Goal: Task Accomplishment & Management: Manage account settings

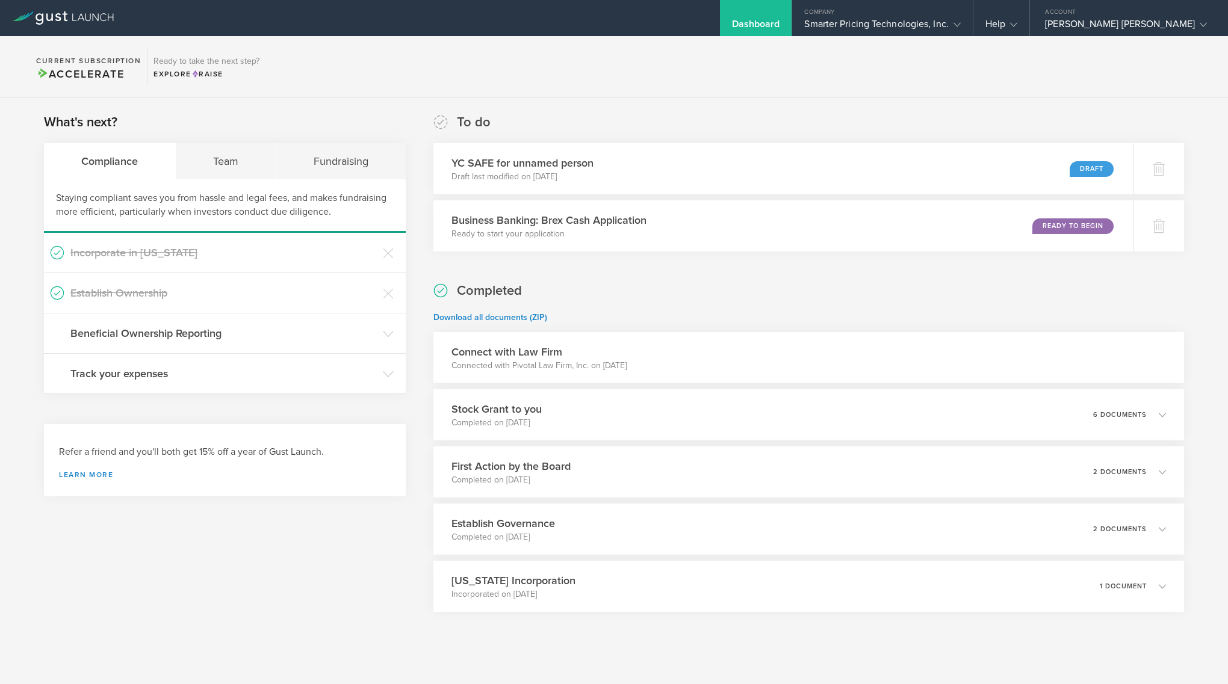
click at [588, 356] on h3 "Connect with Law Firm" at bounding box center [538, 352] width 175 height 16
click at [538, 356] on h3 "Connect with Law Firm" at bounding box center [538, 352] width 175 height 16
click at [536, 368] on p "Connected with Pivotal Law Firm, Inc. on [DATE]" at bounding box center [538, 366] width 175 height 12
click at [625, 369] on p "Connected with Pivotal Law Firm, Inc. on [DATE]" at bounding box center [538, 366] width 175 height 12
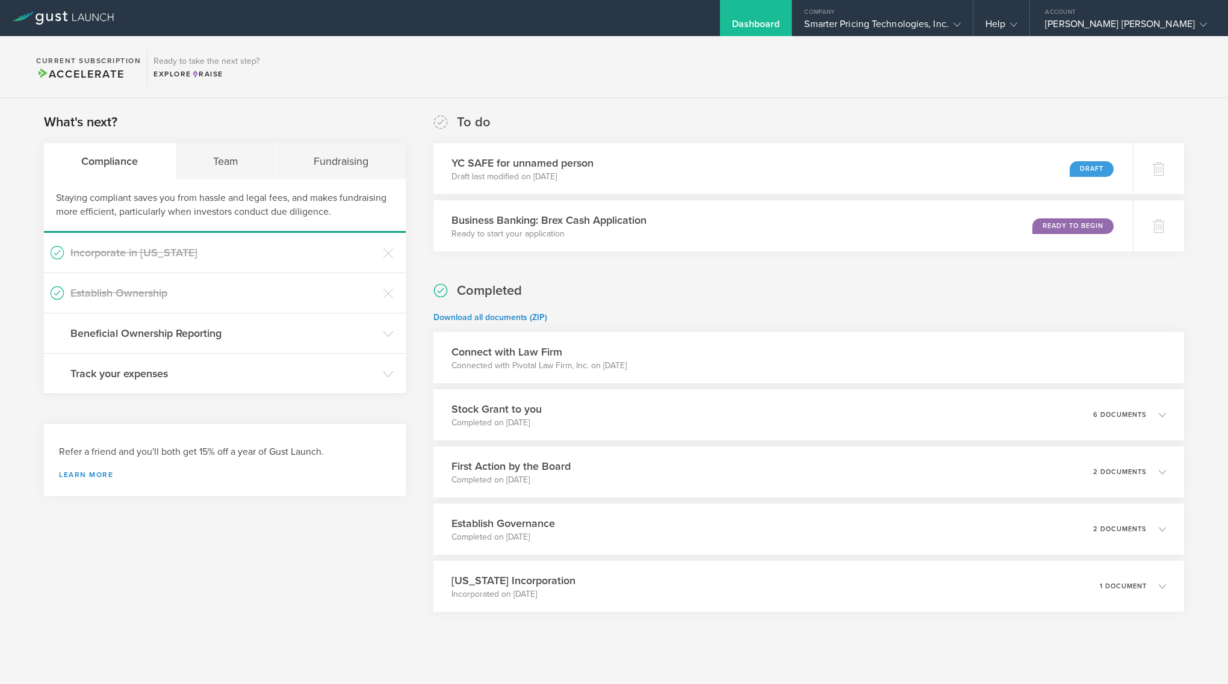
click at [339, 79] on section "Current Subscription Accelerate Ready to take the next step? Explore Raise" at bounding box center [614, 67] width 1228 height 62
click at [972, 5] on div "Company" at bounding box center [882, 9] width 180 height 18
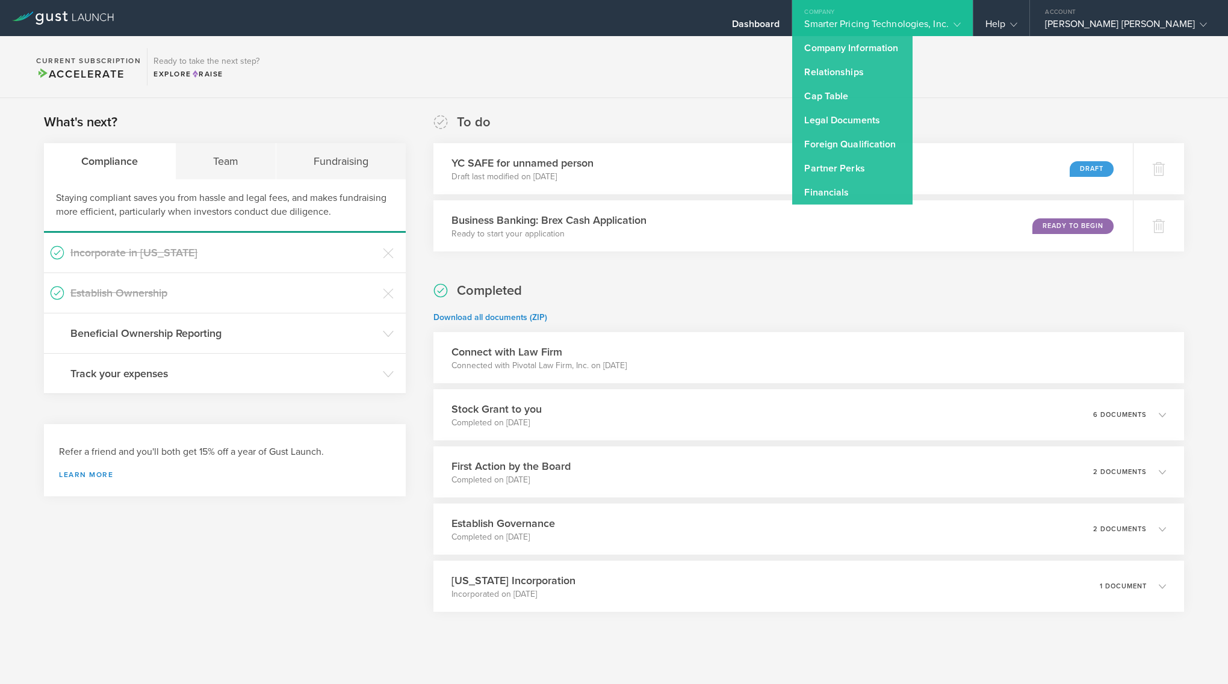
click at [668, 96] on section "Current Subscription Accelerate Ready to take the next step? Explore Raise" at bounding box center [614, 67] width 1228 height 62
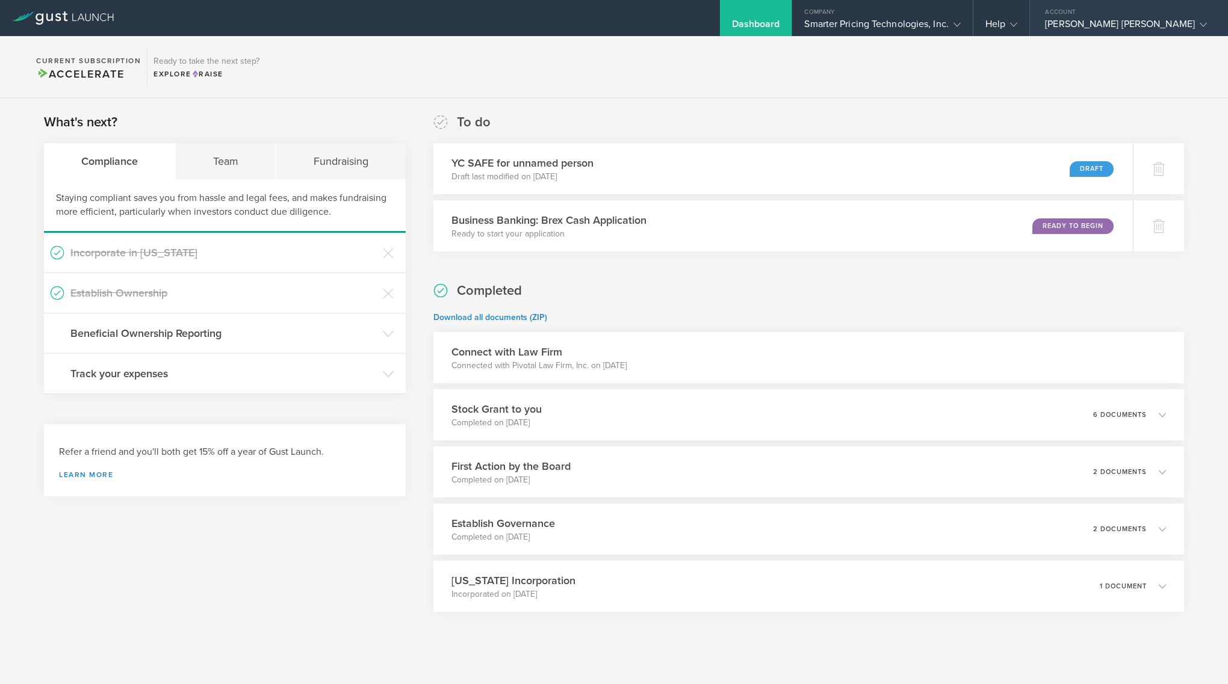
click at [1162, 19] on div "[PERSON_NAME] [PERSON_NAME]" at bounding box center [1126, 27] width 162 height 18
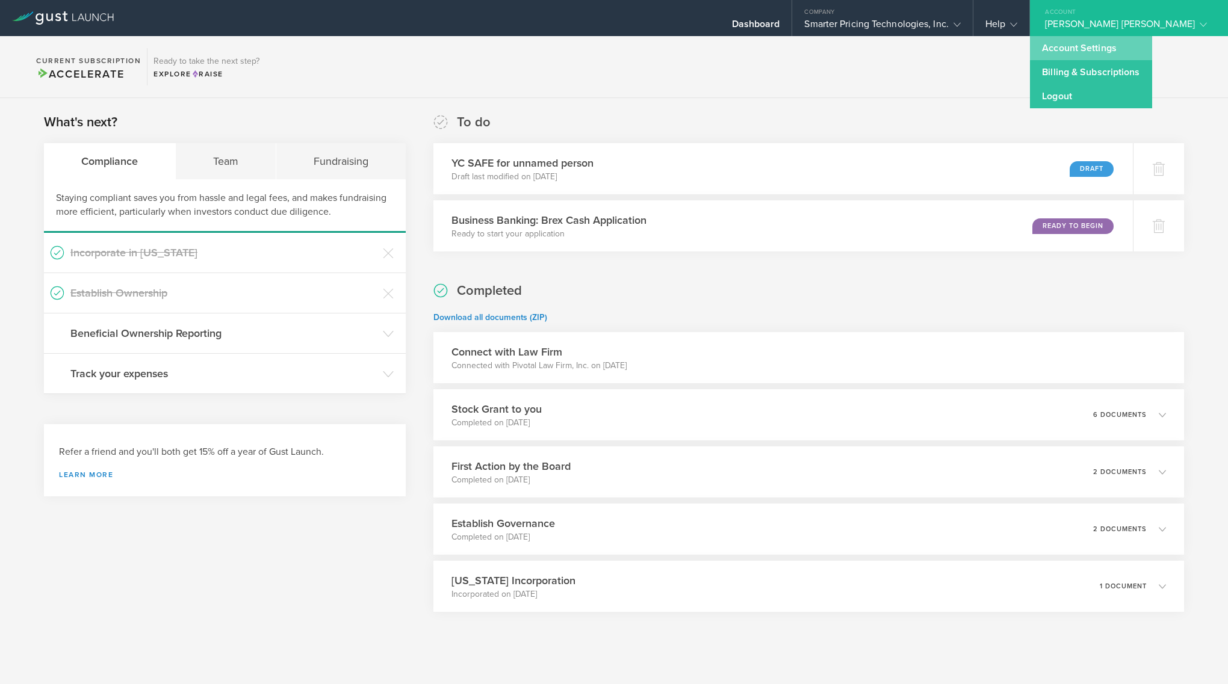
click at [1151, 51] on link "Account Settings" at bounding box center [1091, 48] width 122 height 24
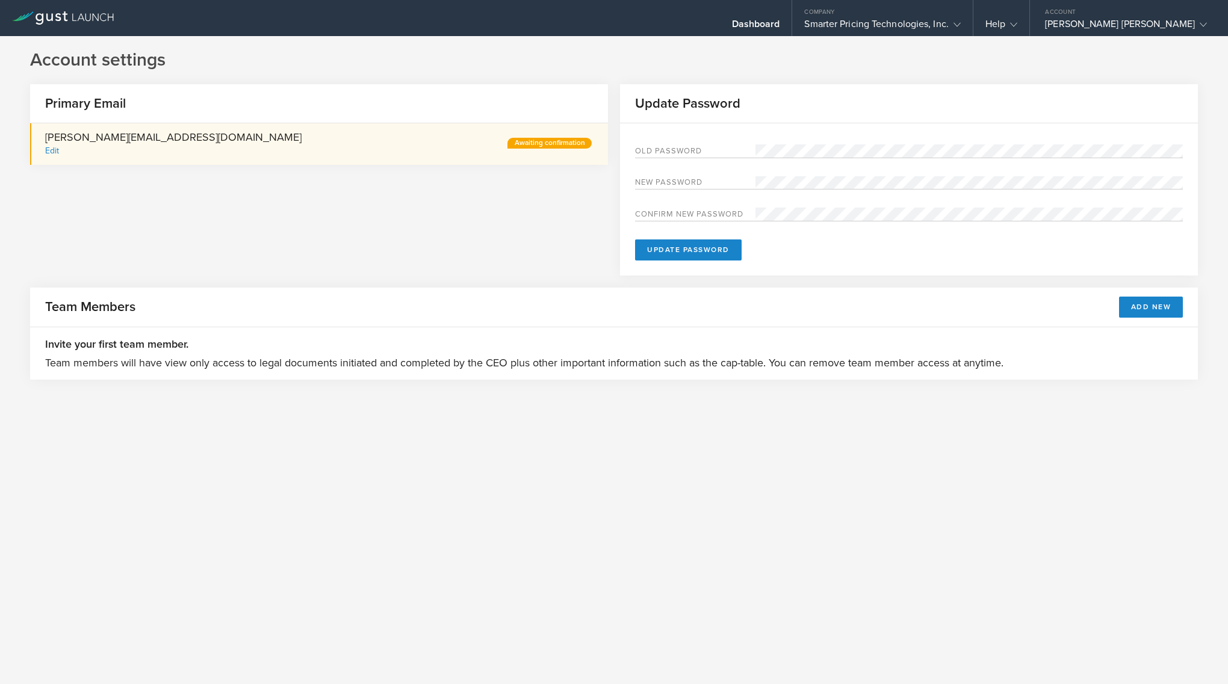
click at [479, 185] on div "Primary Email [PERSON_NAME][EMAIL_ADDRESS][DOMAIN_NAME] Edit Awaiting confirmat…" at bounding box center [614, 185] width 1168 height 203
click at [159, 350] on h3 "Invite your first team member." at bounding box center [613, 344] width 1137 height 16
click at [92, 351] on h3 "Invite your first team member." at bounding box center [613, 344] width 1137 height 16
click at [1106, 308] on div "Team Members Add New" at bounding box center [614, 308] width 1168 height 40
click at [1157, 310] on button "Add New" at bounding box center [1151, 307] width 64 height 21
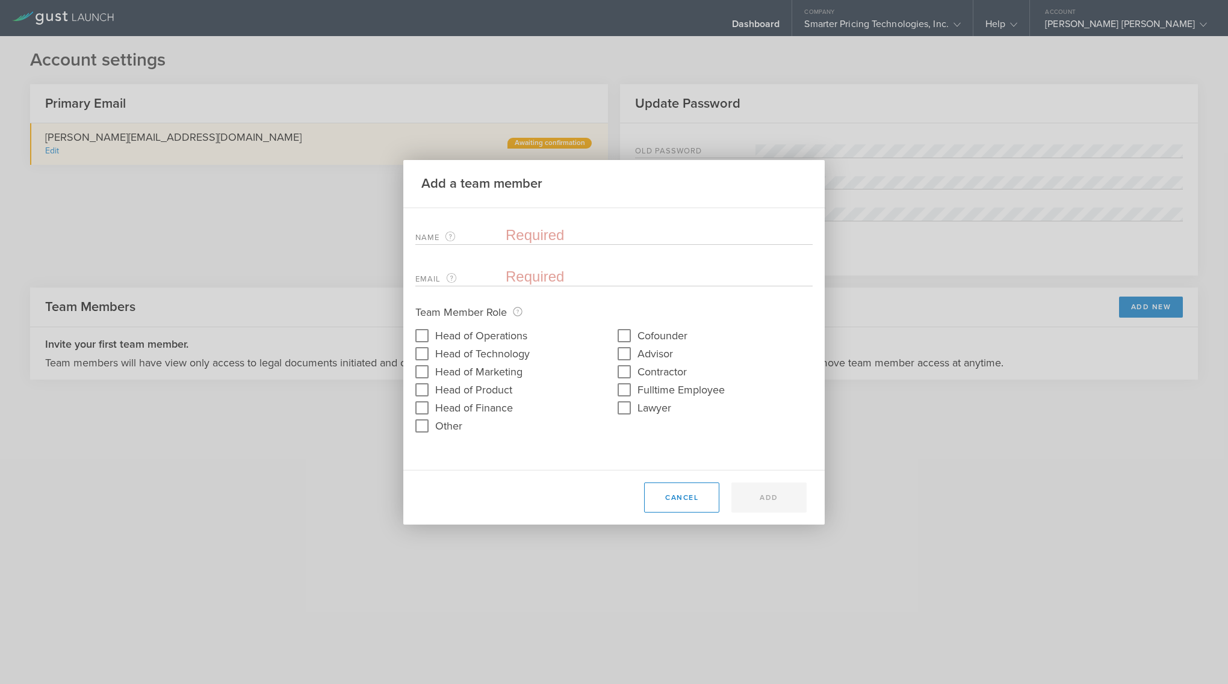
click at [583, 235] on input "text" at bounding box center [659, 235] width 307 height 18
click at [609, 162] on div "Add a team member" at bounding box center [613, 184] width 421 height 48
click at [687, 506] on button "Cancel" at bounding box center [681, 498] width 75 height 30
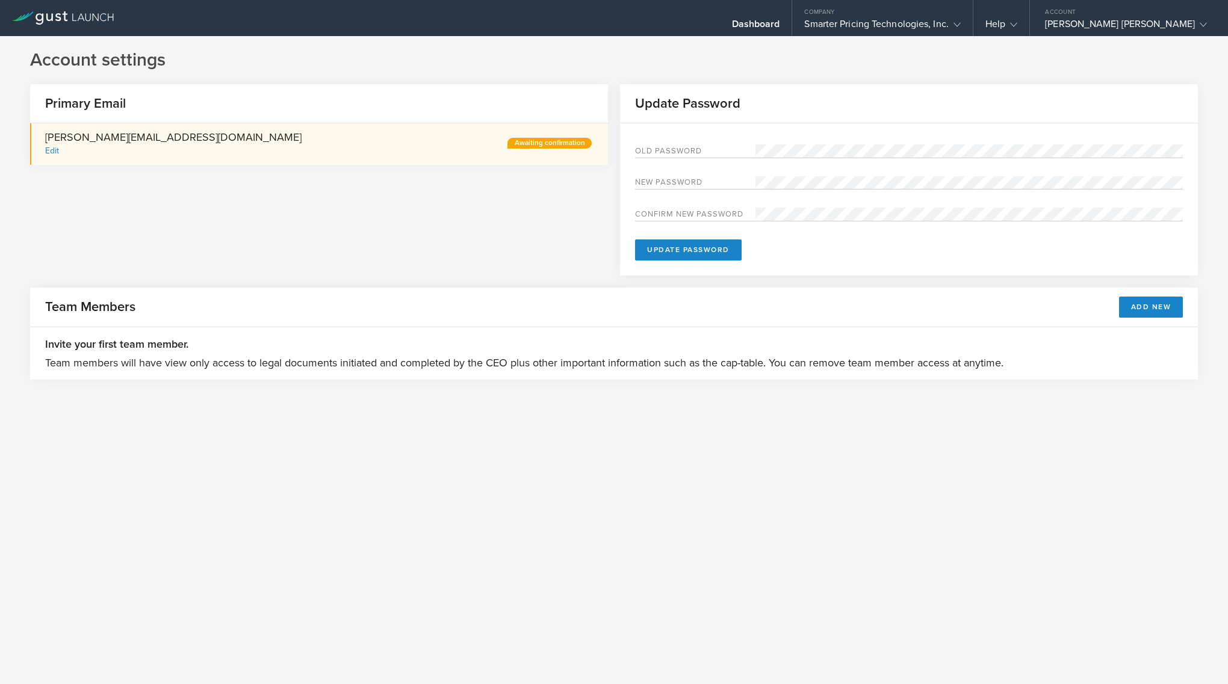
click at [313, 370] on p "Team members will have view only access to legal documents initiated and comple…" at bounding box center [613, 363] width 1137 height 16
click at [961, 24] on gust-icon at bounding box center [955, 24] width 12 height 12
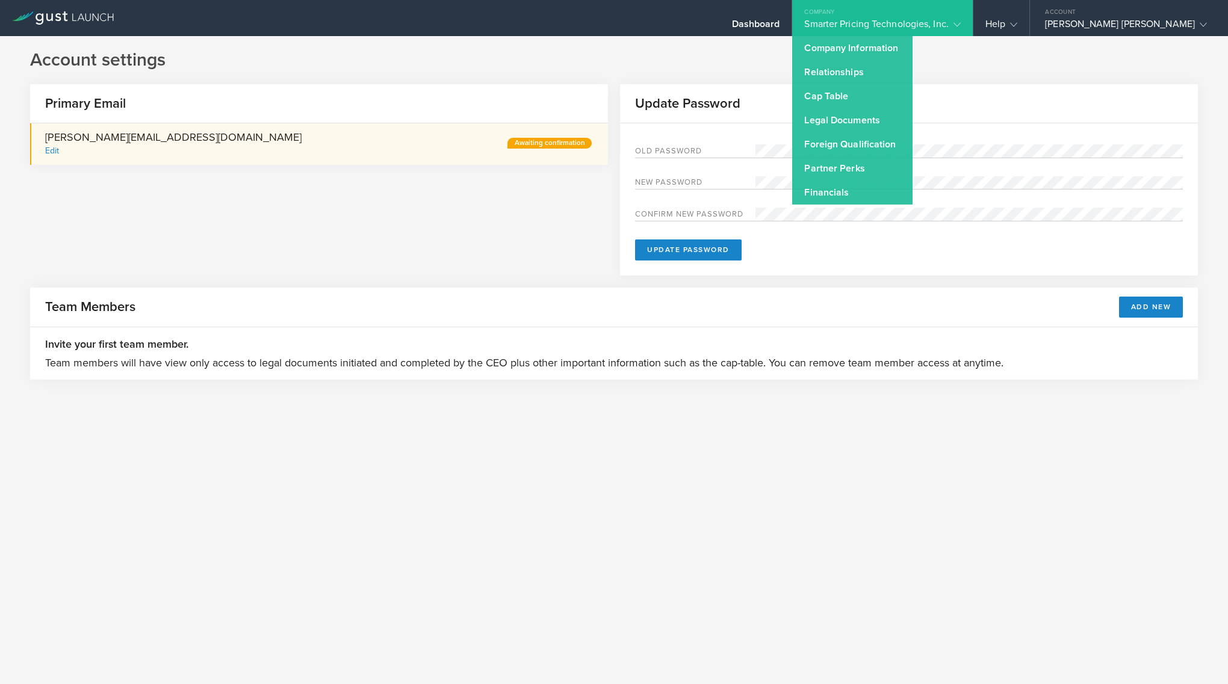
click at [1137, 57] on h1 "Account settings" at bounding box center [614, 60] width 1168 height 24
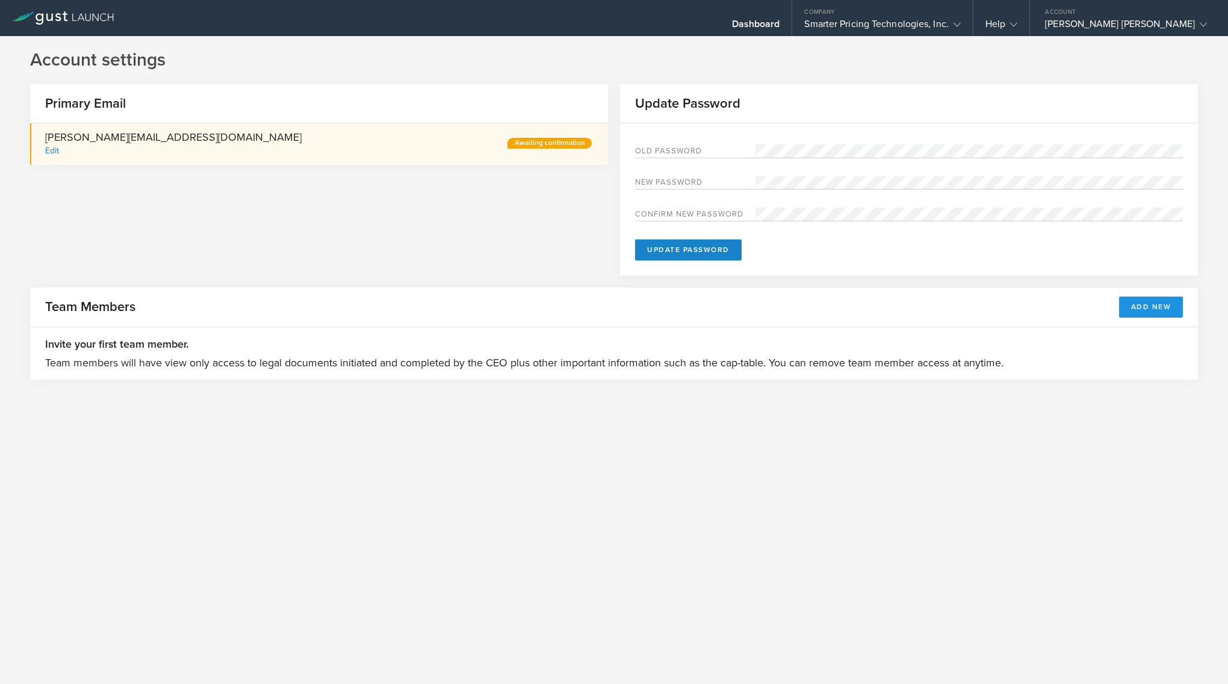
click at [1143, 314] on button "Add New" at bounding box center [1151, 307] width 64 height 21
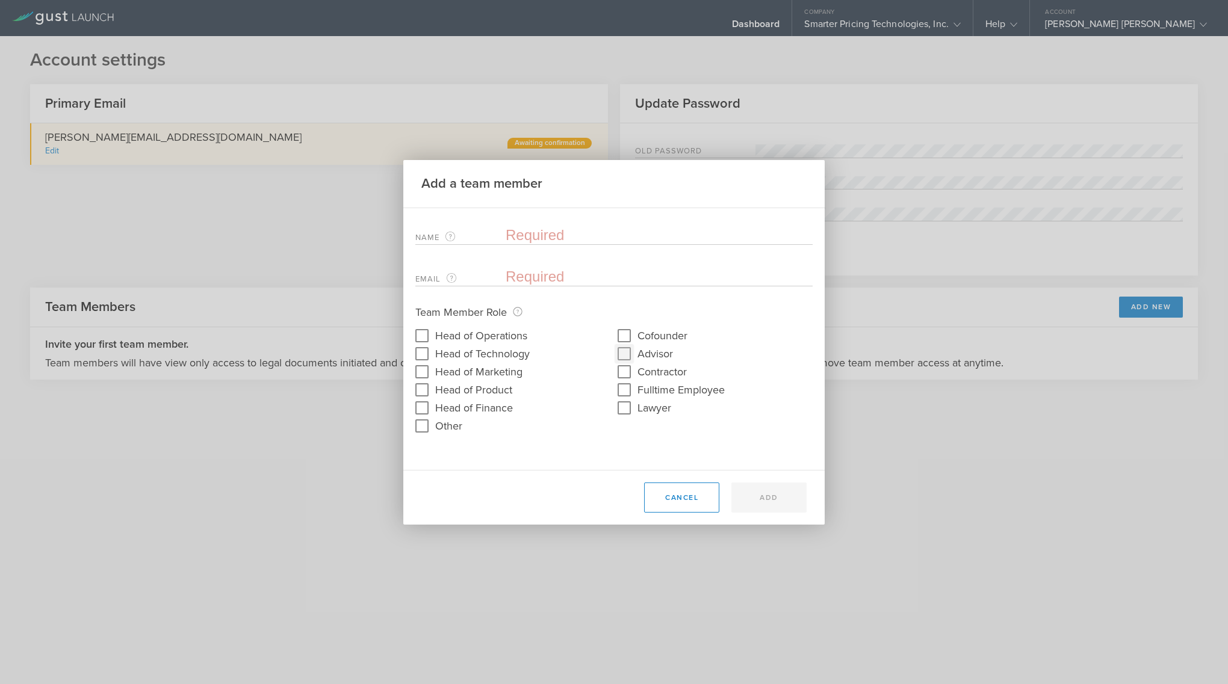
click at [627, 356] on input "Advisor" at bounding box center [623, 353] width 19 height 19
click at [627, 357] on input "Advisor" at bounding box center [623, 353] width 19 height 19
click at [626, 355] on input "Advisor" at bounding box center [623, 353] width 19 height 19
checkbox input "false"
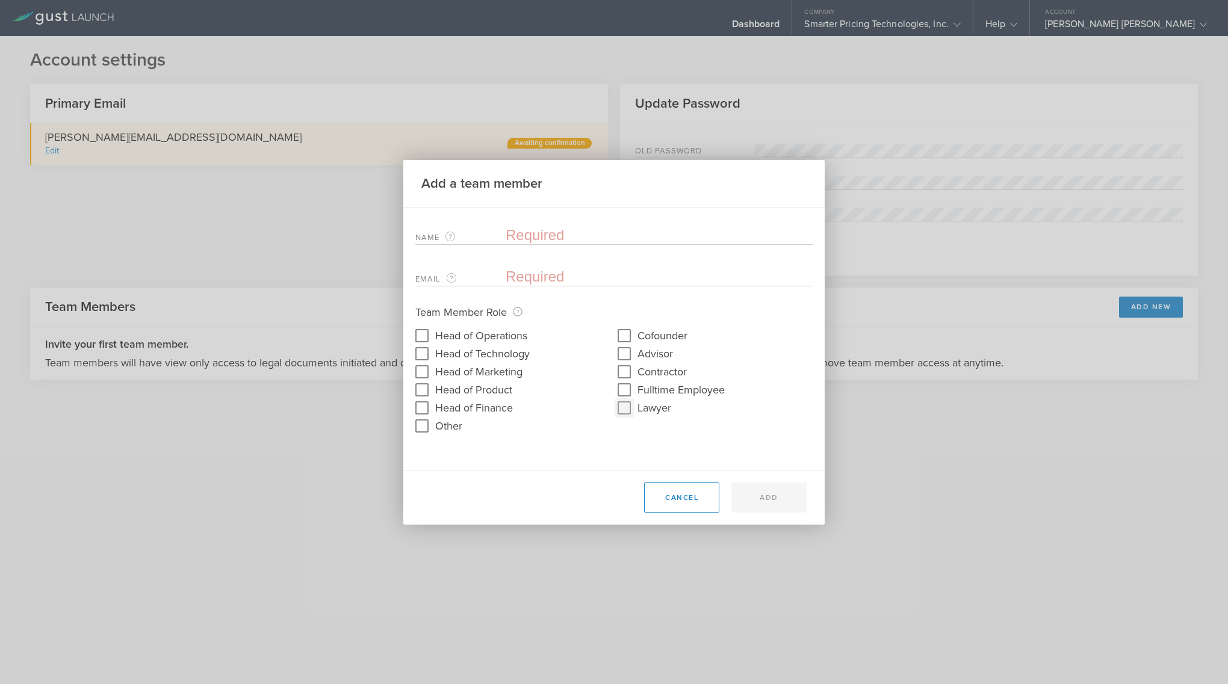
click at [625, 411] on input "Lawyer" at bounding box center [623, 407] width 19 height 19
checkbox input "false"
click at [545, 268] on input "email" at bounding box center [656, 277] width 301 height 18
paste input "[PERSON_NAME][EMAIL_ADDRESS][DOMAIN_NAME]"
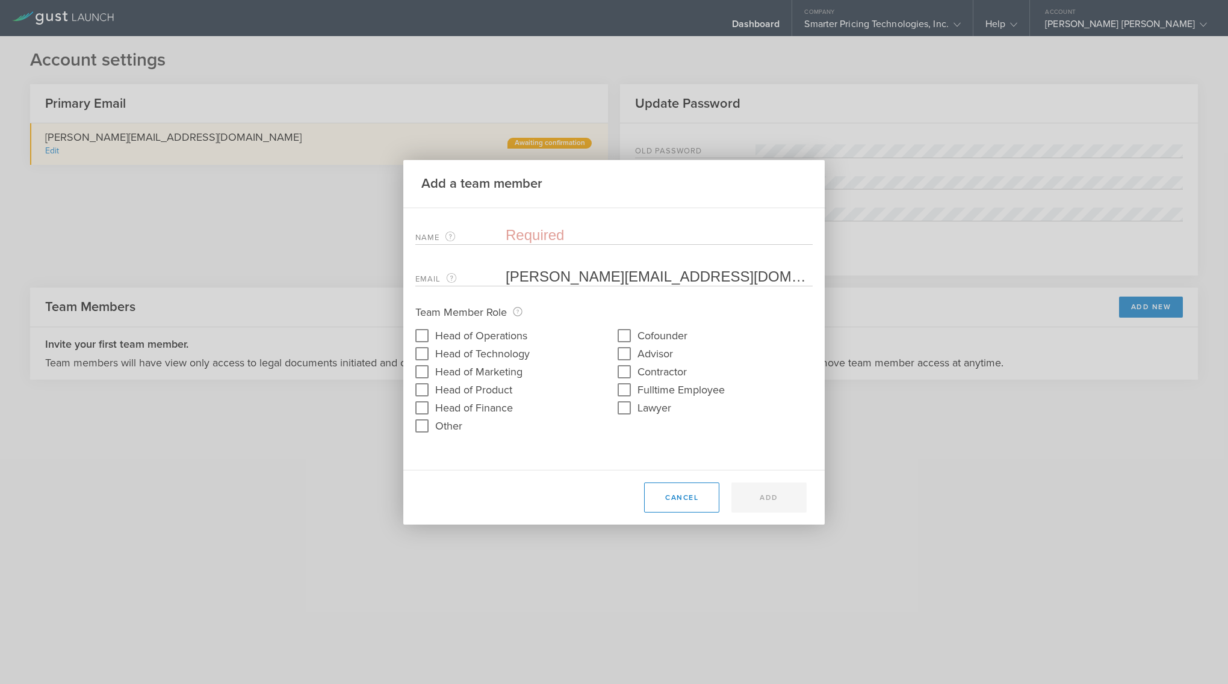
type input "[PERSON_NAME][EMAIL_ADDRESS][DOMAIN_NAME]"
click at [546, 227] on input "text" at bounding box center [659, 235] width 307 height 18
type input "a"
type input "[PERSON_NAME]"
click at [543, 262] on div "Email The email address of the team member that will be added. Please enter a v…" at bounding box center [613, 274] width 397 height 25
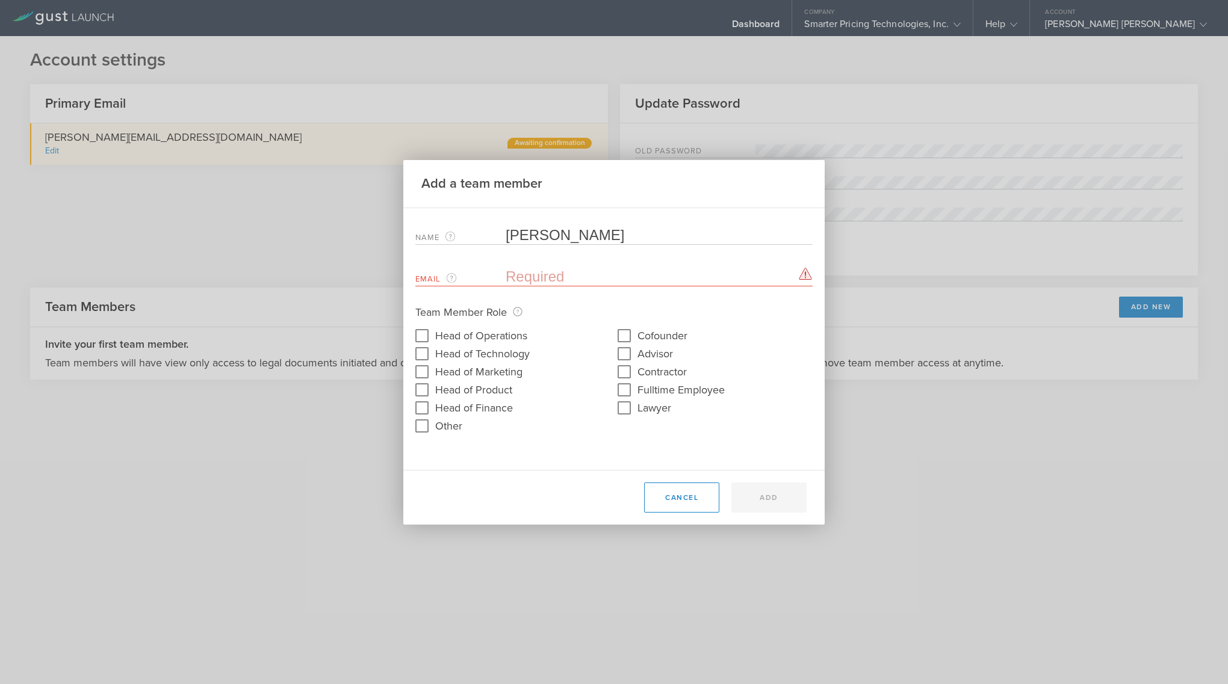
type input "[PERSON_NAME]"
click at [543, 276] on input "email" at bounding box center [656, 277] width 301 height 18
paste input "[PERSON_NAME][EMAIL_ADDRESS][DOMAIN_NAME]"
type input "[PERSON_NAME][EMAIL_ADDRESS][DOMAIN_NAME]"
click at [628, 409] on input "Lawyer" at bounding box center [623, 407] width 19 height 19
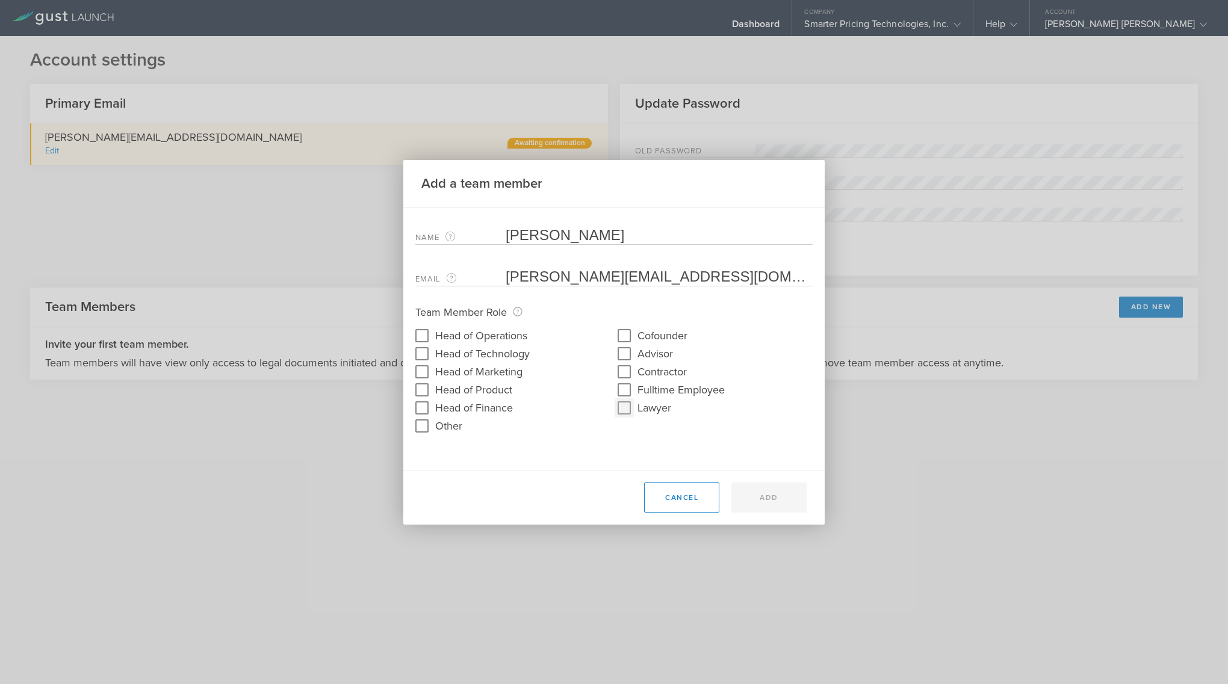
checkbox input "true"
click at [423, 386] on input "Head of Product" at bounding box center [421, 389] width 19 height 19
checkbox input "false"
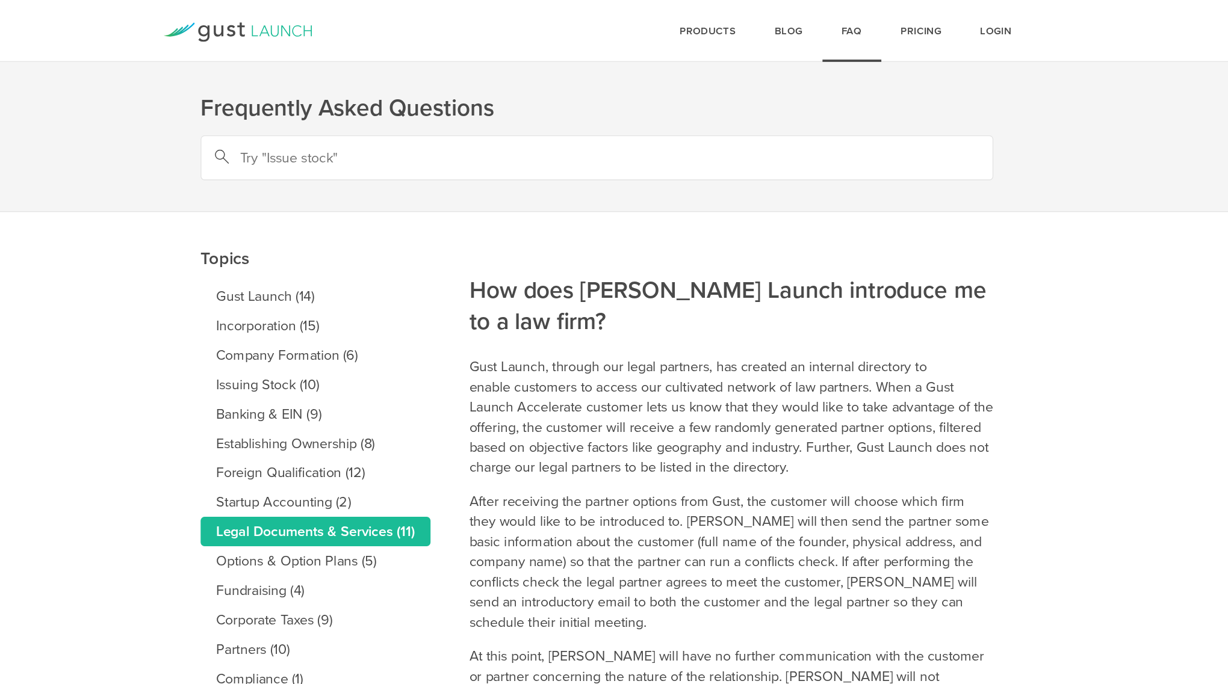
click at [241, 78] on header "Frequently Asked Questions" at bounding box center [614, 82] width 1228 height 165
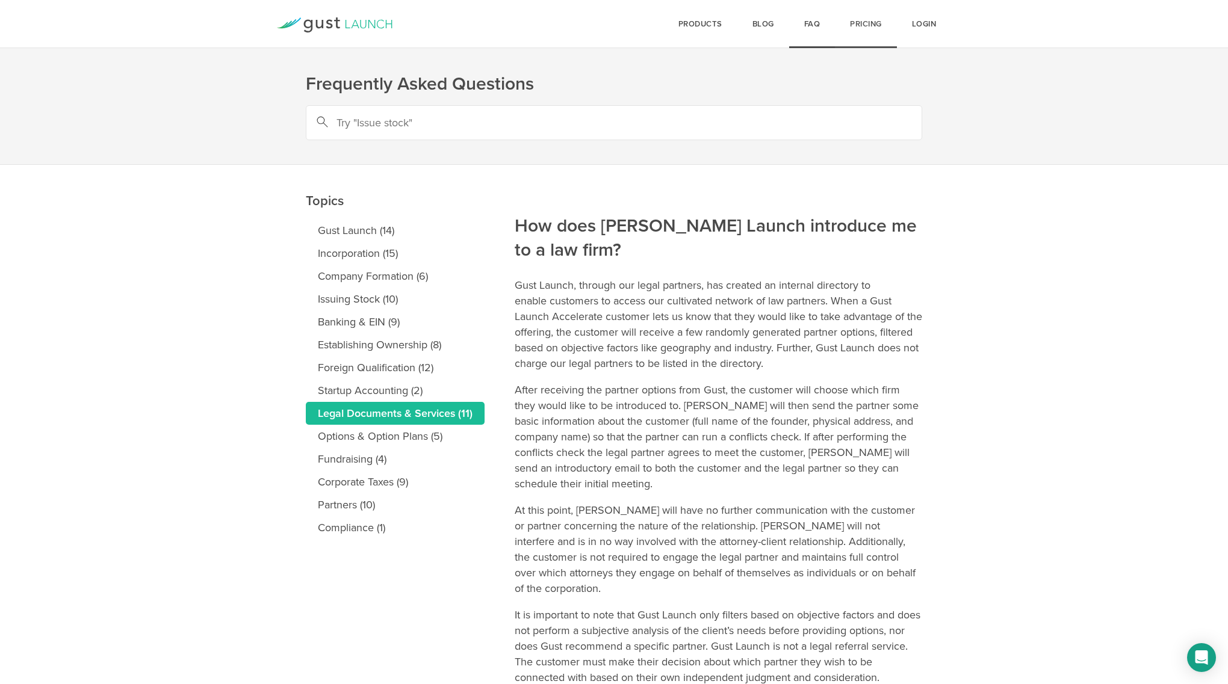
click at [865, 33] on link "Pricing" at bounding box center [866, 24] width 62 height 48
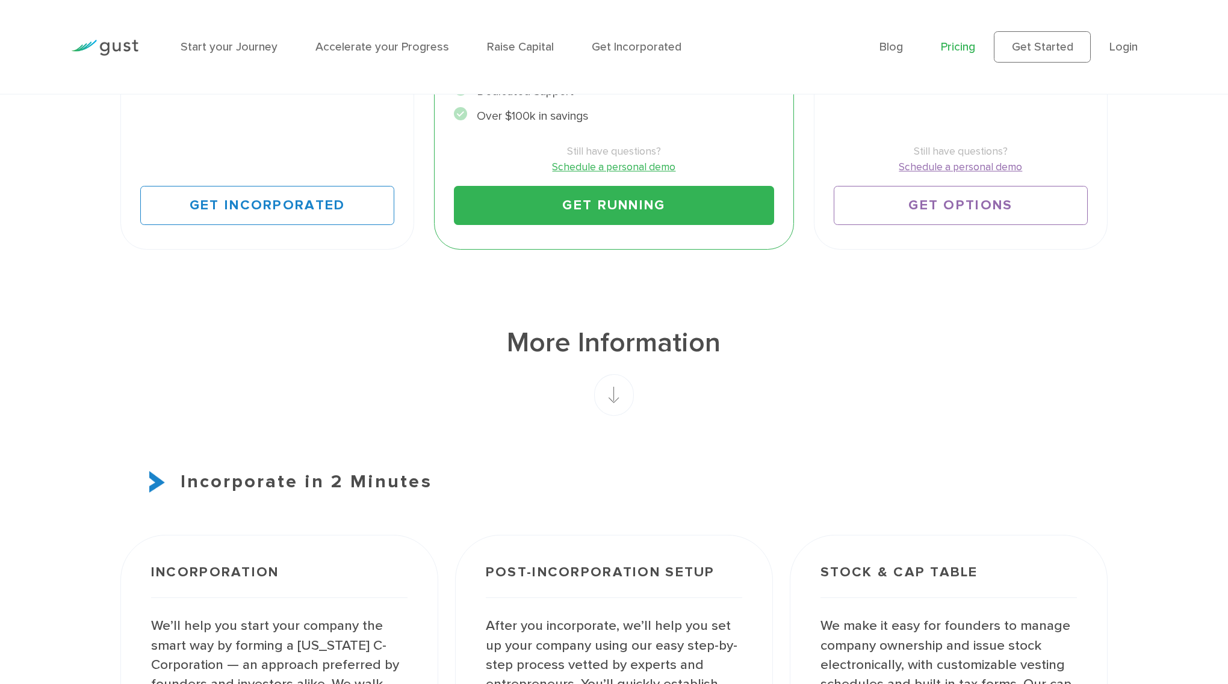
scroll to position [335, 0]
